Goal: Download file/media

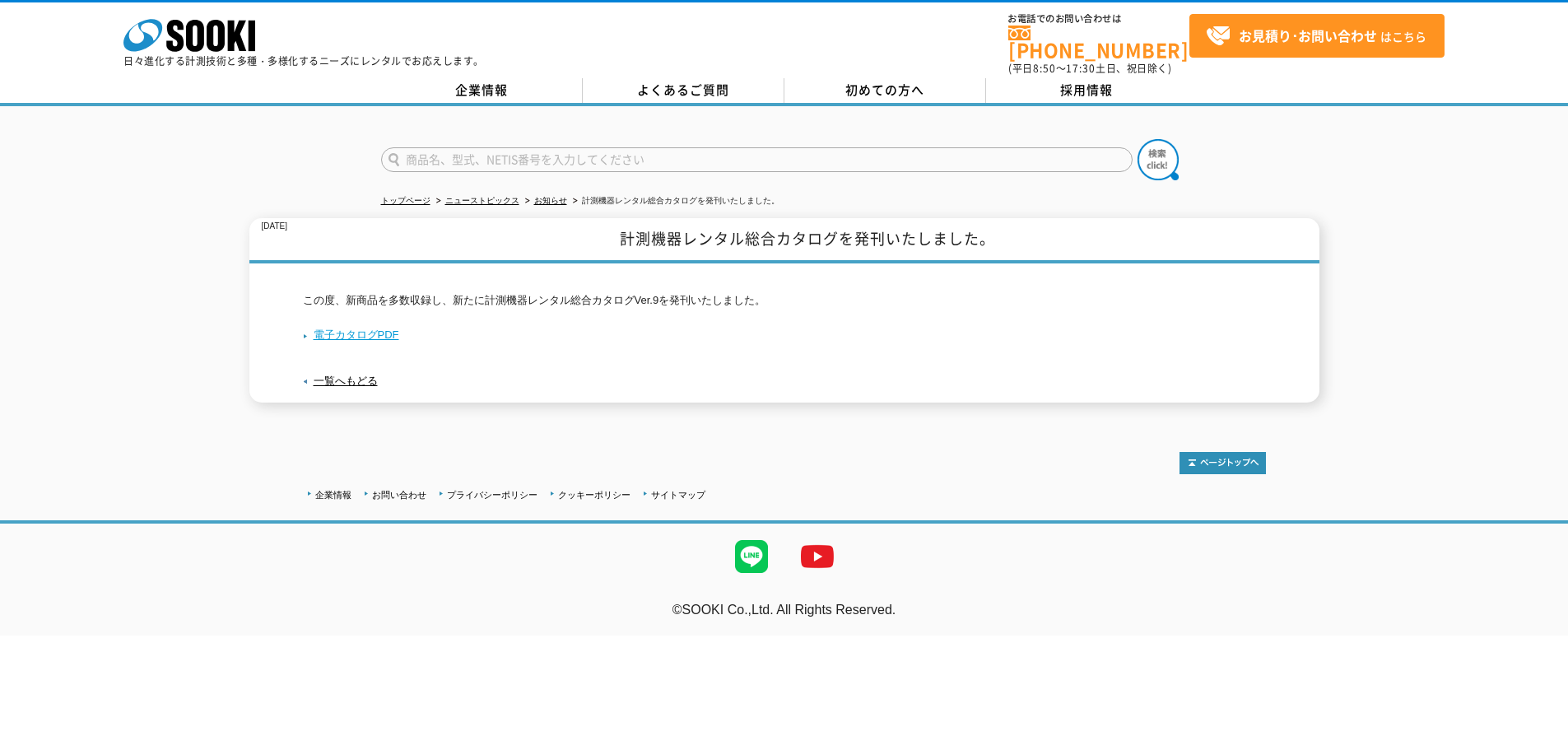
click at [380, 329] on link "電子カタログPDF" at bounding box center [351, 335] width 96 height 12
